Goal: Register for event/course

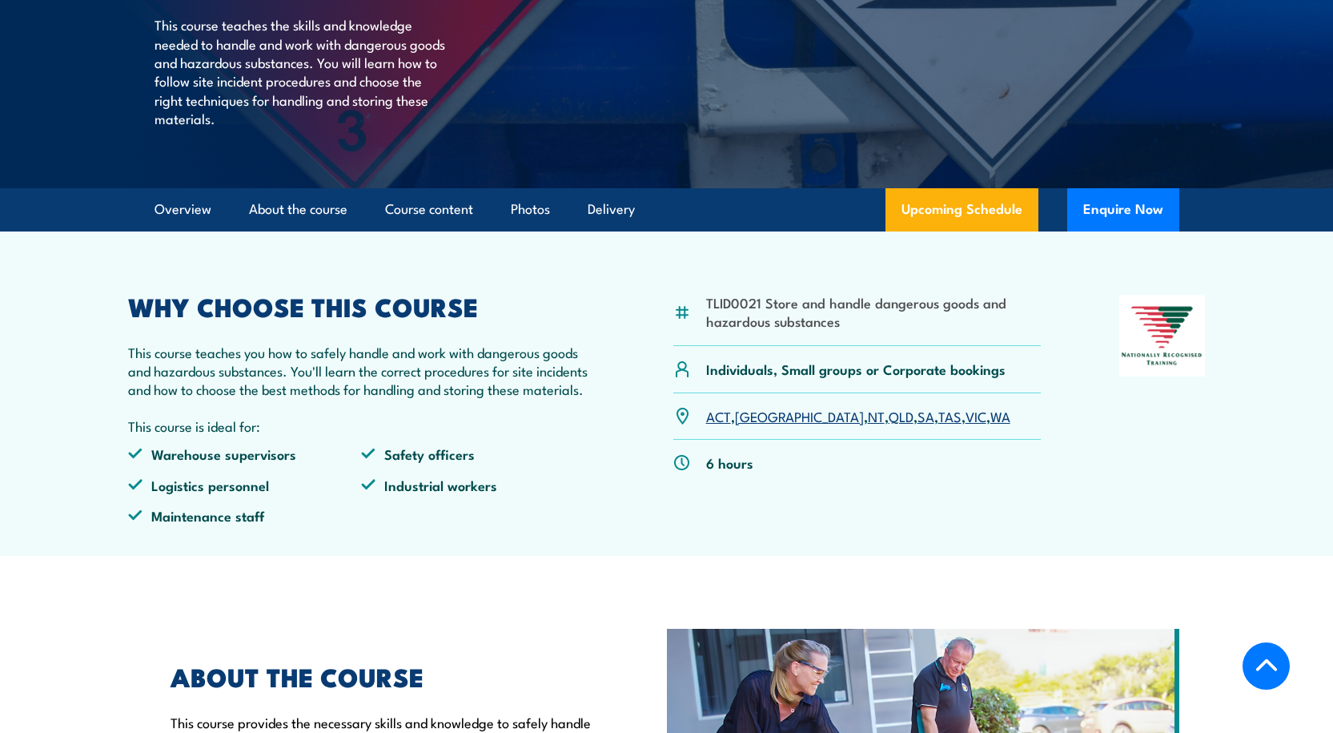
click at [889, 425] on link "QLD" at bounding box center [901, 415] width 25 height 19
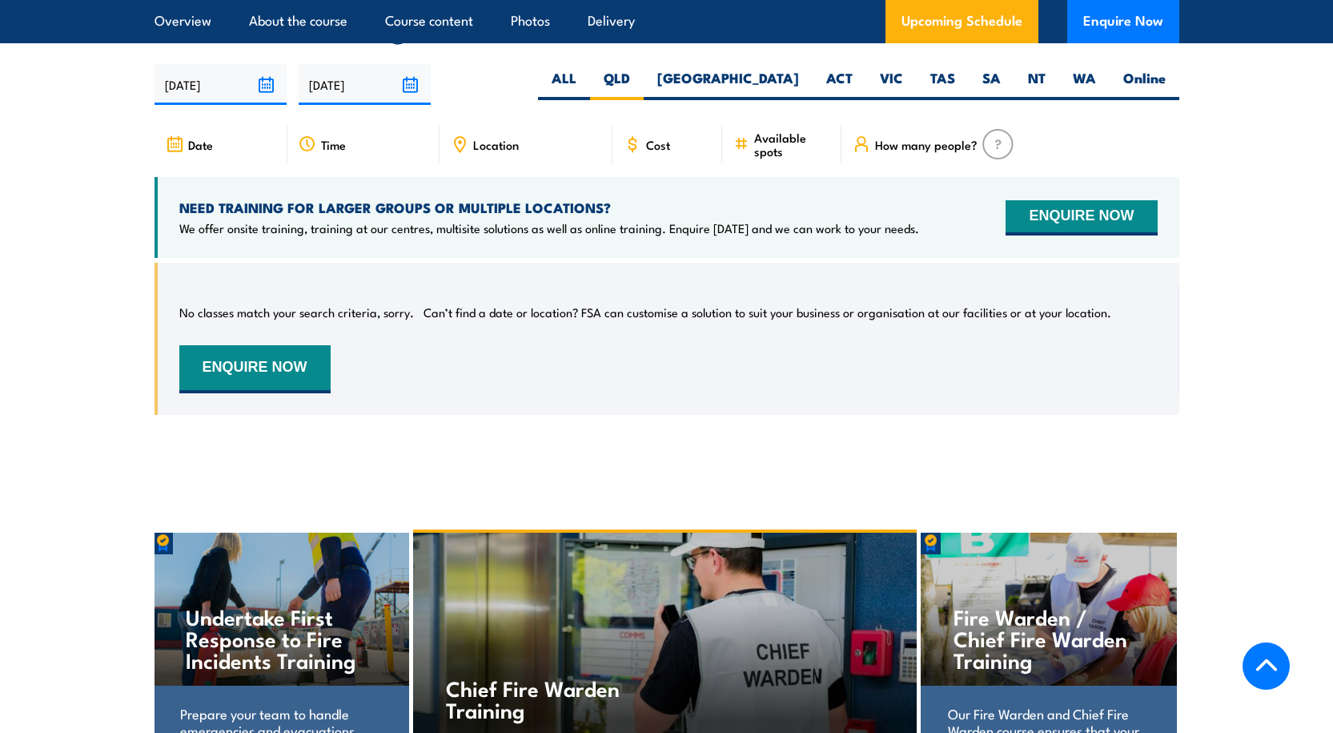
scroll to position [2521, 0]
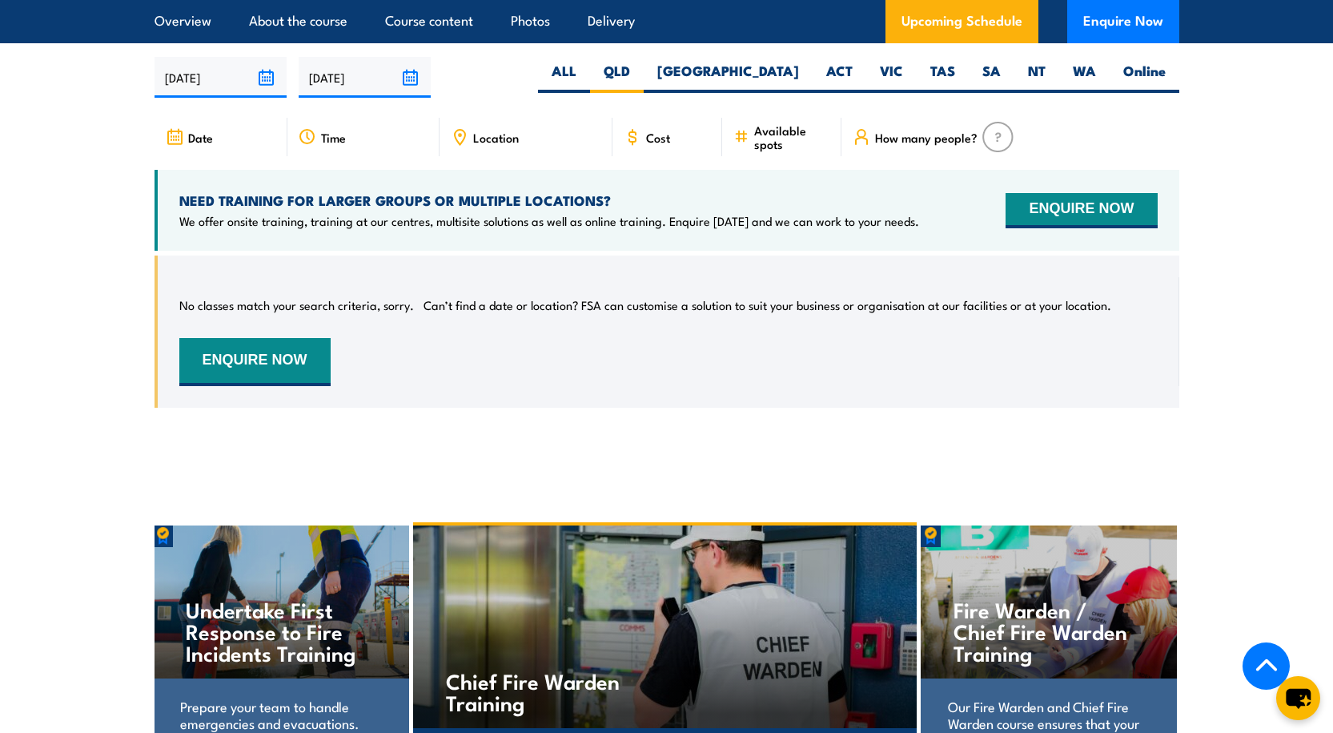
click at [217, 147] on div "Date" at bounding box center [221, 137] width 133 height 38
click at [214, 153] on div "Date" at bounding box center [221, 137] width 133 height 38
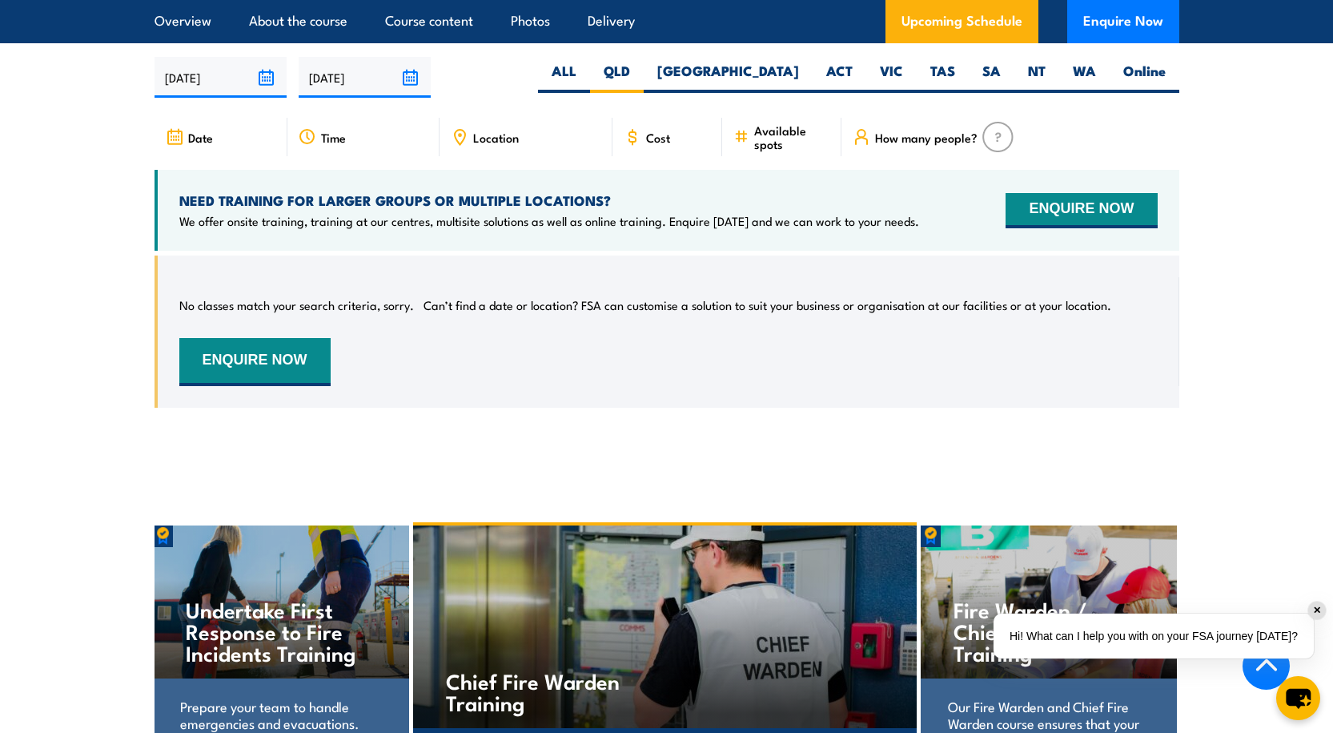
click at [224, 92] on input "[DATE]" at bounding box center [221, 77] width 132 height 41
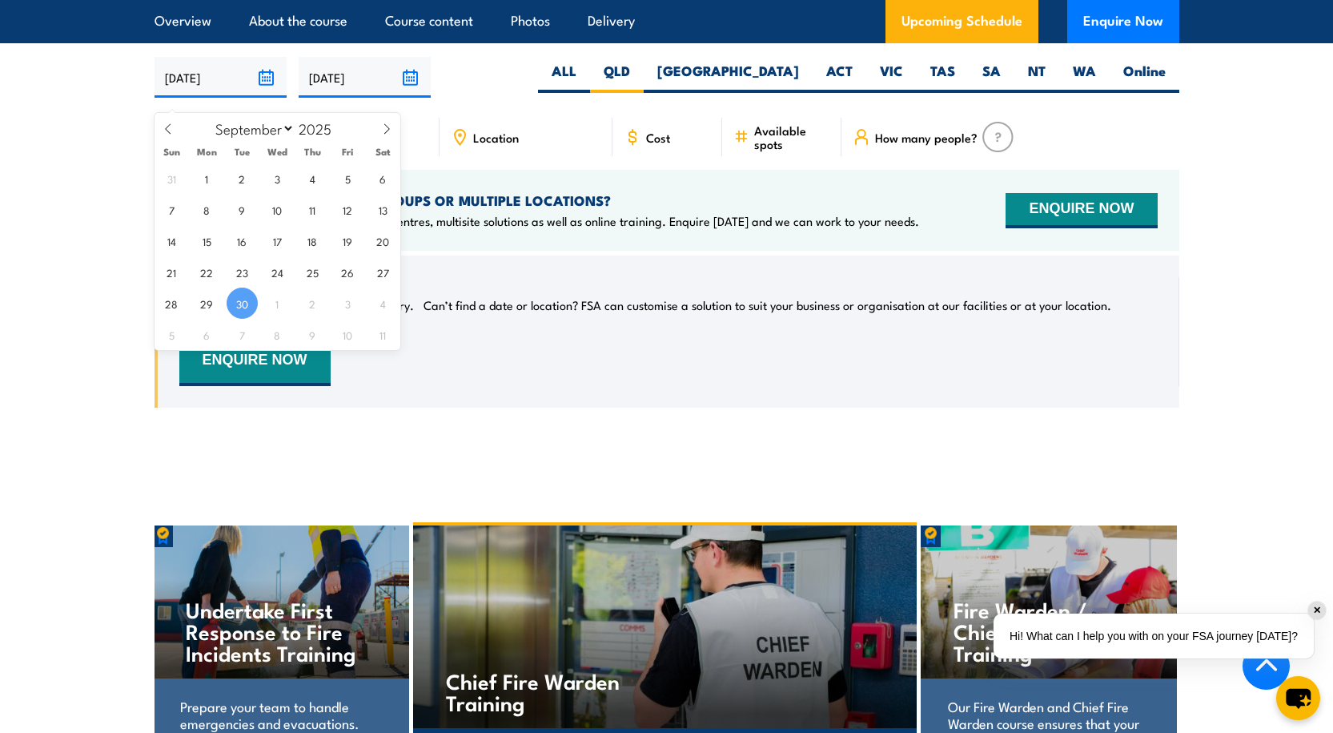
click at [520, 364] on div "No classes match your search criteria, sorry. Can’t find a date or location? FS…" at bounding box center [668, 331] width 978 height 109
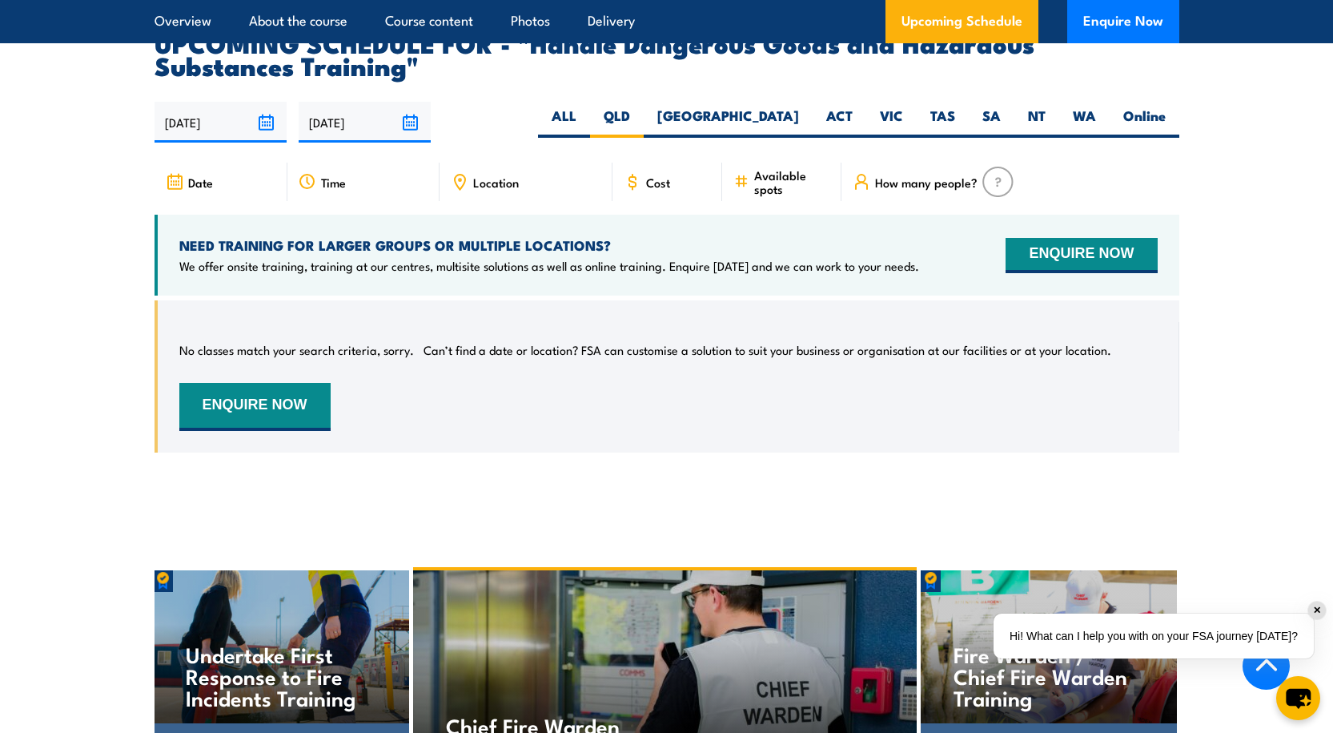
scroll to position [2441, 0]
